Goal: Task Accomplishment & Management: Manage account settings

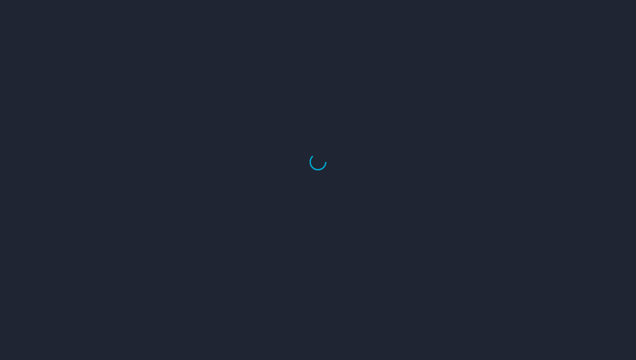
select select "US"
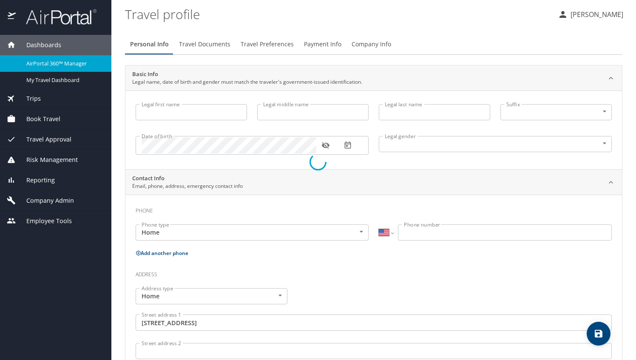
type input "Bettina"
type input "Hopkins"
type input "Female"
type input "David"
type input "Hopkins"
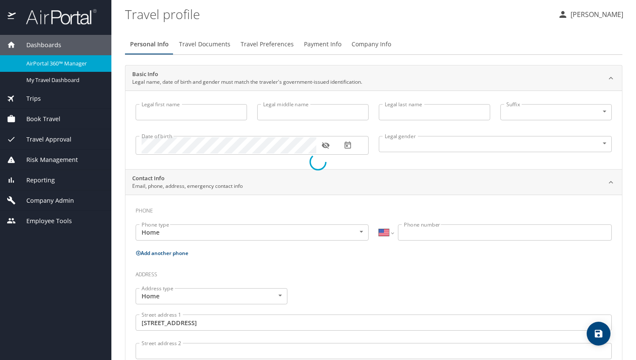
type input "(770) 843-0289"
type input "dtahop44@yahoo.com"
type input "United States of America"
type input "Georgia"
type input "United States of America"
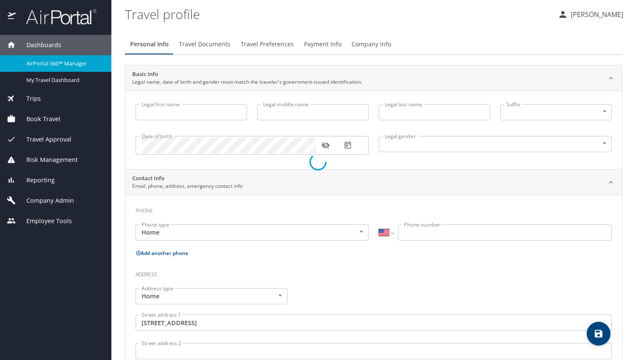
type input "Georgia"
select select "US"
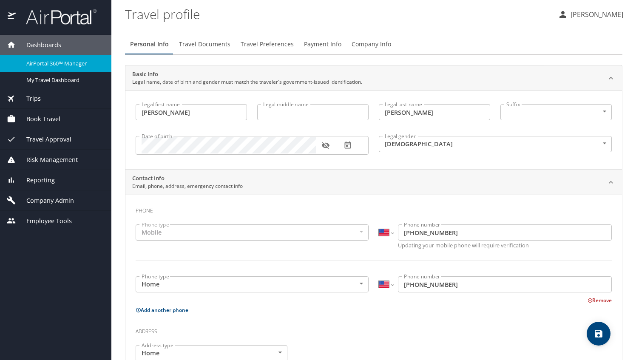
click at [579, 19] on p "[PERSON_NAME]" at bounding box center [595, 14] width 55 height 10
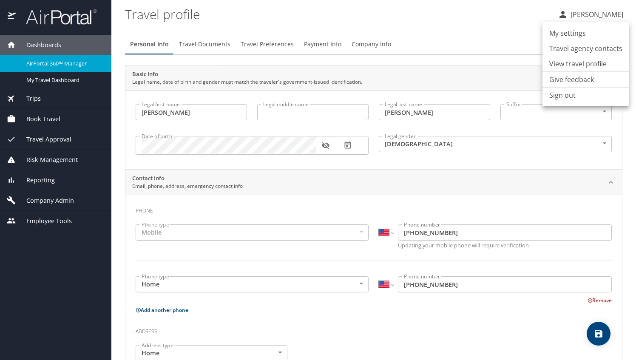
click at [578, 66] on li "View travel profile" at bounding box center [586, 63] width 87 height 15
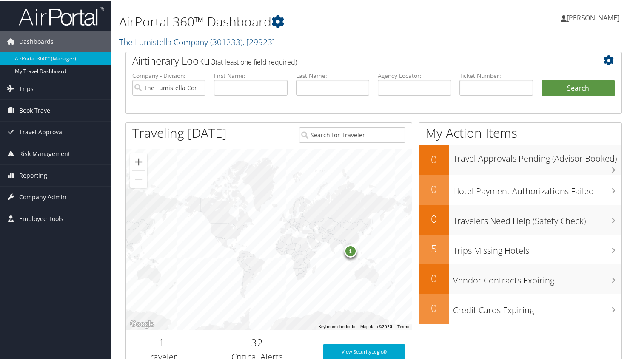
click at [574, 19] on span "[PERSON_NAME]" at bounding box center [593, 16] width 53 height 9
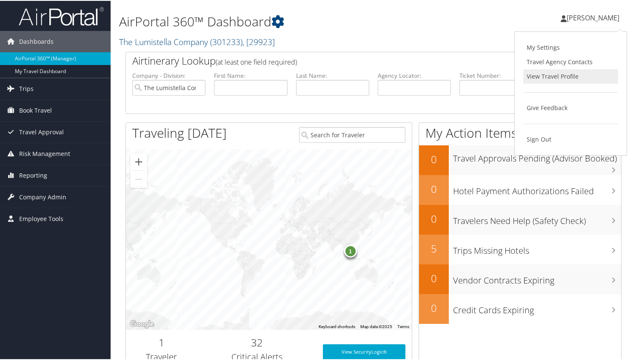
click at [554, 79] on link "View Travel Profile" at bounding box center [570, 75] width 95 height 14
